Goal: Book appointment/travel/reservation

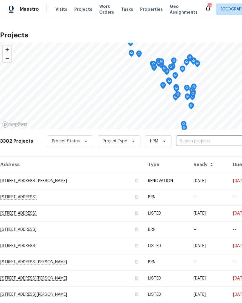
click at [199, 143] on input "text" at bounding box center [209, 141] width 66 height 9
type input "lightwood"
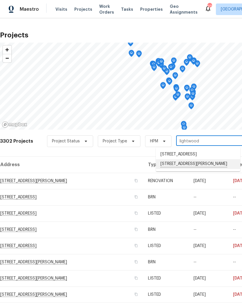
click at [194, 169] on li "[STREET_ADDRESS][PERSON_NAME]" at bounding box center [198, 164] width 84 height 10
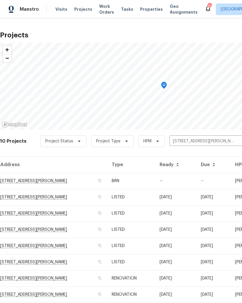
click at [16, 179] on td "[STREET_ADDRESS][PERSON_NAME]" at bounding box center [53, 181] width 107 height 16
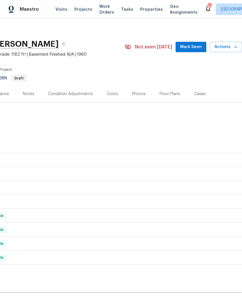
scroll to position [3, 86]
click at [235, 51] on button "Actions" at bounding box center [226, 47] width 32 height 11
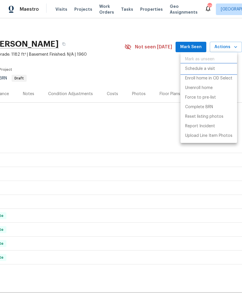
click at [213, 71] on p "Schedule a visit" at bounding box center [200, 69] width 30 height 6
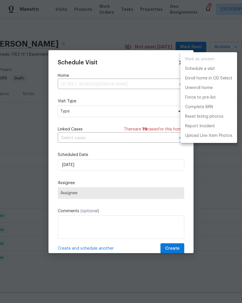
click at [69, 112] on div at bounding box center [121, 151] width 242 height 303
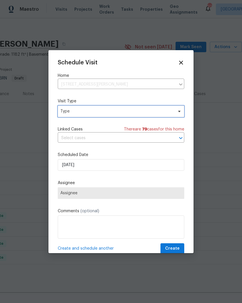
click at [71, 111] on span "Type" at bounding box center [116, 112] width 113 height 6
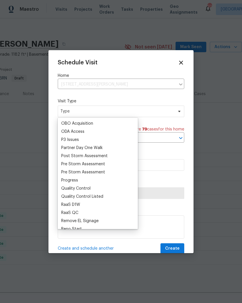
scroll to position [335, 0]
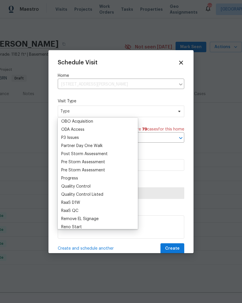
click at [65, 179] on div "Progress" at bounding box center [69, 179] width 17 height 6
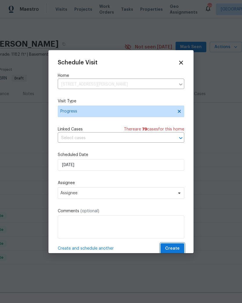
click at [173, 250] on span "Create" at bounding box center [172, 248] width 15 height 7
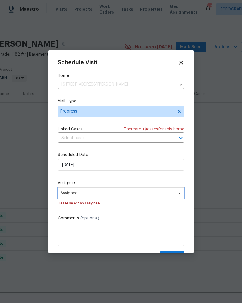
click at [131, 195] on span "Assignee" at bounding box center [117, 193] width 114 height 5
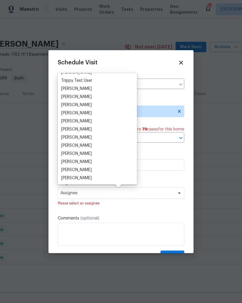
scroll to position [534, 0]
click at [78, 179] on div "[PERSON_NAME]" at bounding box center [76, 178] width 30 height 6
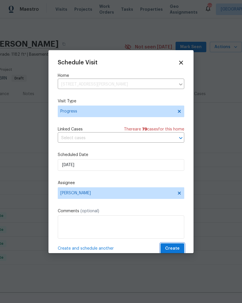
click at [174, 248] on span "Create" at bounding box center [172, 248] width 15 height 7
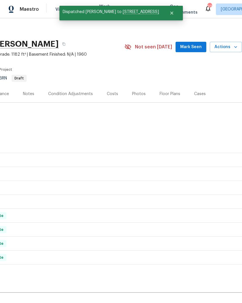
click at [235, 47] on icon "button" at bounding box center [235, 47] width 3 height 2
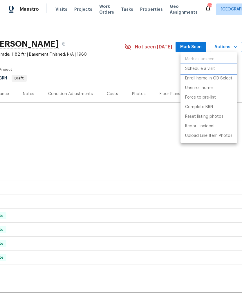
click at [214, 70] on p "Schedule a visit" at bounding box center [200, 69] width 30 height 6
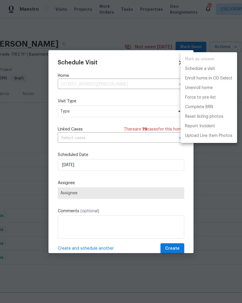
click at [81, 115] on div at bounding box center [121, 151] width 242 height 303
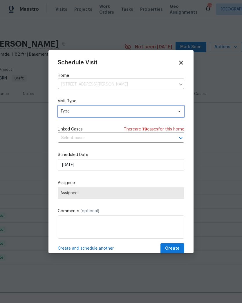
click at [83, 109] on span "Type" at bounding box center [116, 112] width 113 height 6
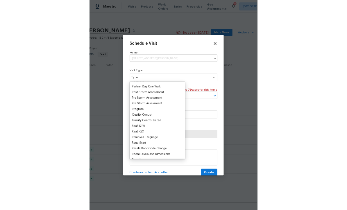
scroll to position [354, 0]
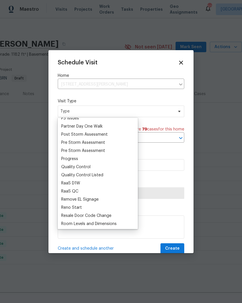
click at [77, 156] on div "Progress" at bounding box center [69, 159] width 17 height 6
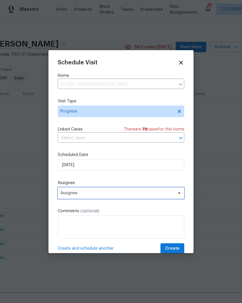
click at [80, 196] on span "Assignee" at bounding box center [117, 193] width 114 height 5
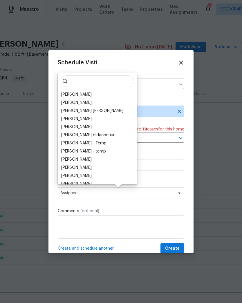
click at [87, 93] on div "[PERSON_NAME]" at bounding box center [76, 95] width 30 height 6
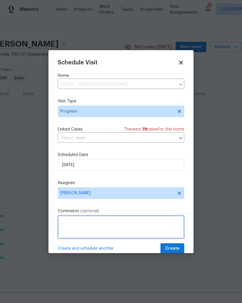
click at [96, 221] on textarea at bounding box center [121, 227] width 127 height 23
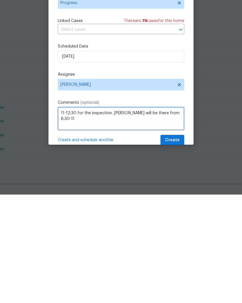
type textarea "11-12:30 for the inspection. [PERSON_NAME] will be there from 8:30-11"
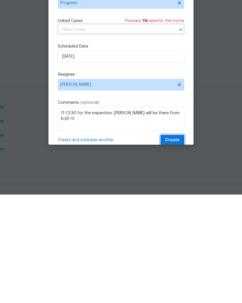
click at [173, 245] on span "Create" at bounding box center [172, 248] width 15 height 7
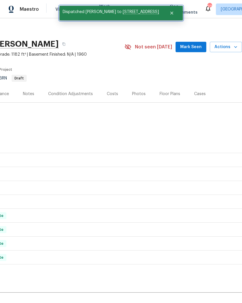
click at [172, 10] on button "Close" at bounding box center [171, 13] width 19 height 12
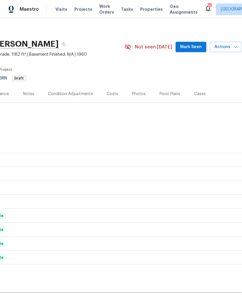
scroll to position [3, 0]
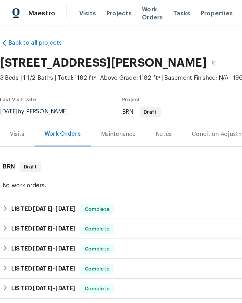
click at [60, 10] on span "Visits" at bounding box center [61, 9] width 12 height 6
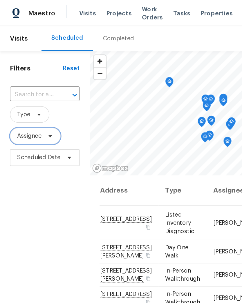
click at [36, 96] on icon at bounding box center [35, 95] width 2 height 1
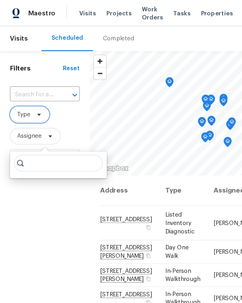
click at [33, 83] on span "Type" at bounding box center [21, 80] width 28 height 12
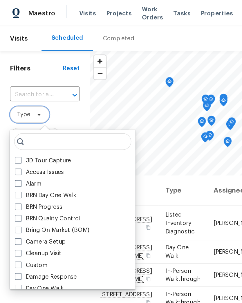
click at [28, 80] on icon at bounding box center [27, 80] width 2 height 1
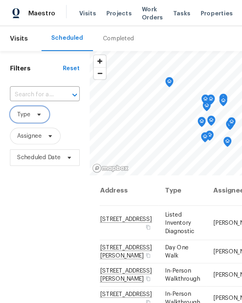
click at [27, 81] on icon at bounding box center [27, 80] width 2 height 1
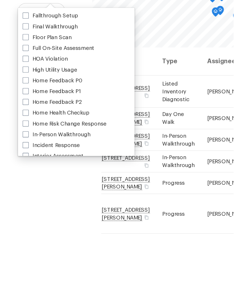
scroll to position [141, 0]
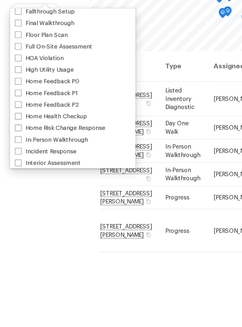
click at [14, 182] on span at bounding box center [12, 184] width 5 height 5
click at [14, 182] on input "In-Person Walkthrough" at bounding box center [12, 184] width 4 height 4
checkbox input "true"
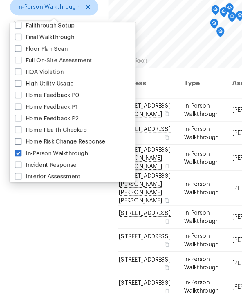
click at [55, 166] on div "Filters Reset ​ In-Person Walkthrough Assignee Scheduled Date" at bounding box center [38, 201] width 76 height 330
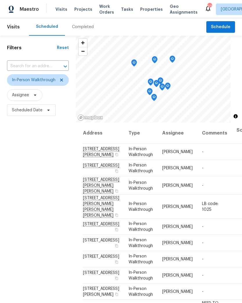
scroll to position [20, 0]
